Goal: Check status

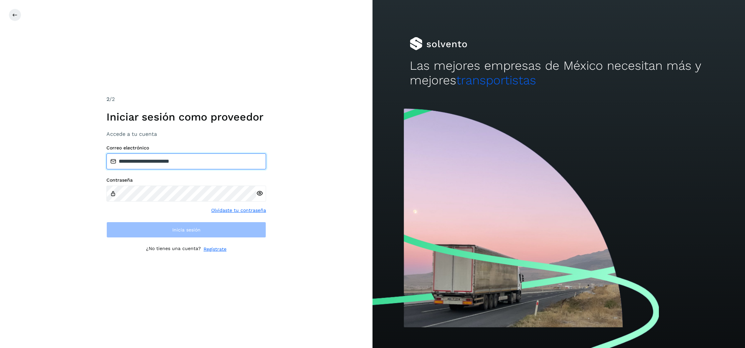
type input "**********"
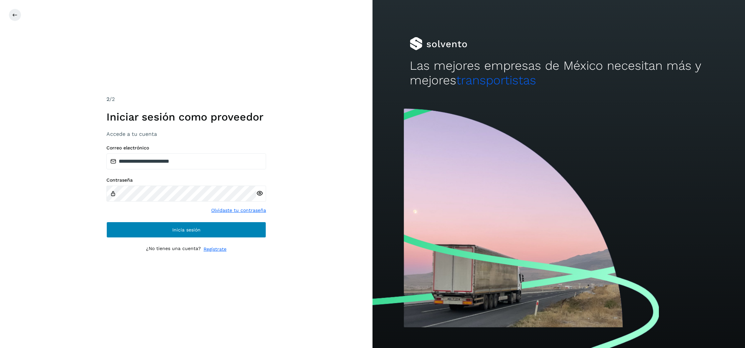
click at [166, 229] on button "Inicia sesión" at bounding box center [186, 230] width 160 height 16
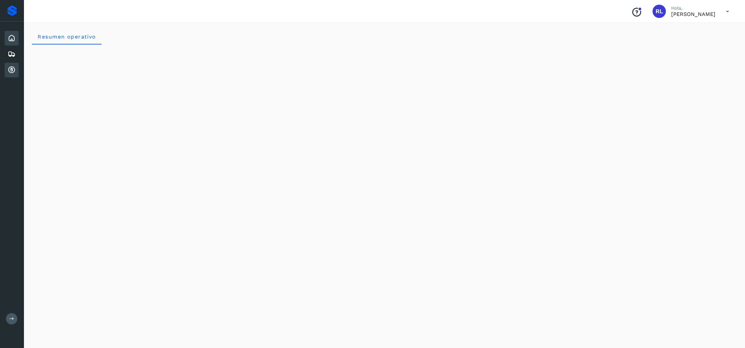
click at [6, 73] on div "Cuentas por cobrar" at bounding box center [12, 70] width 14 height 15
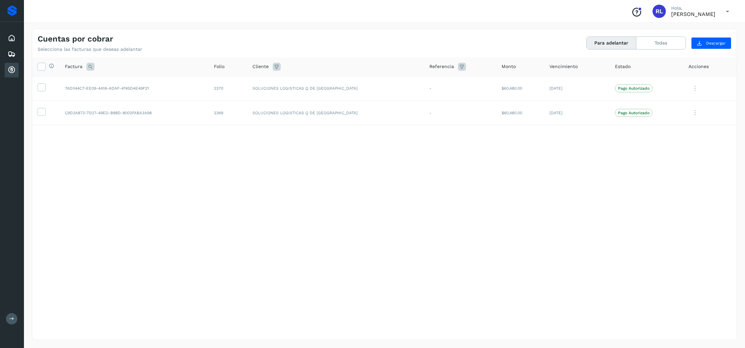
click at [608, 41] on button "Para adelantar" at bounding box center [611, 43] width 50 height 12
click at [662, 39] on button "Todas" at bounding box center [660, 43] width 49 height 12
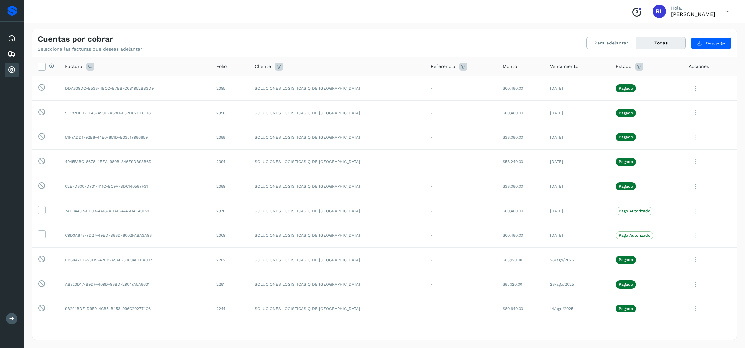
click at [722, 11] on icon at bounding box center [727, 12] width 14 height 14
click at [687, 33] on div "Cerrar sesión" at bounding box center [694, 30] width 79 height 13
